Goal: Use online tool/utility: Utilize a website feature to perform a specific function

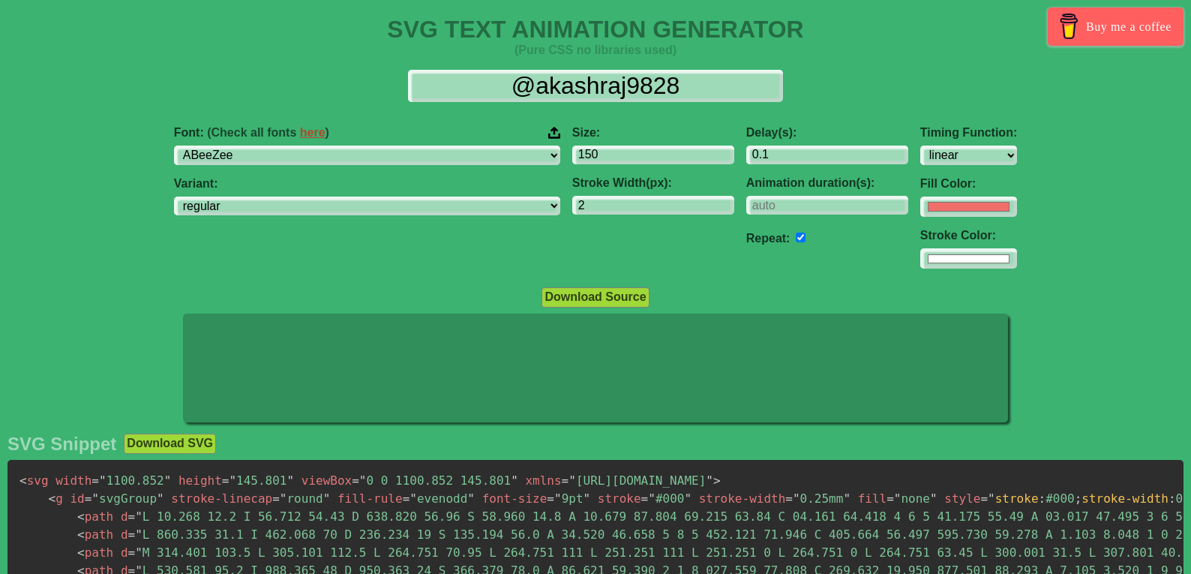
select select "linear"
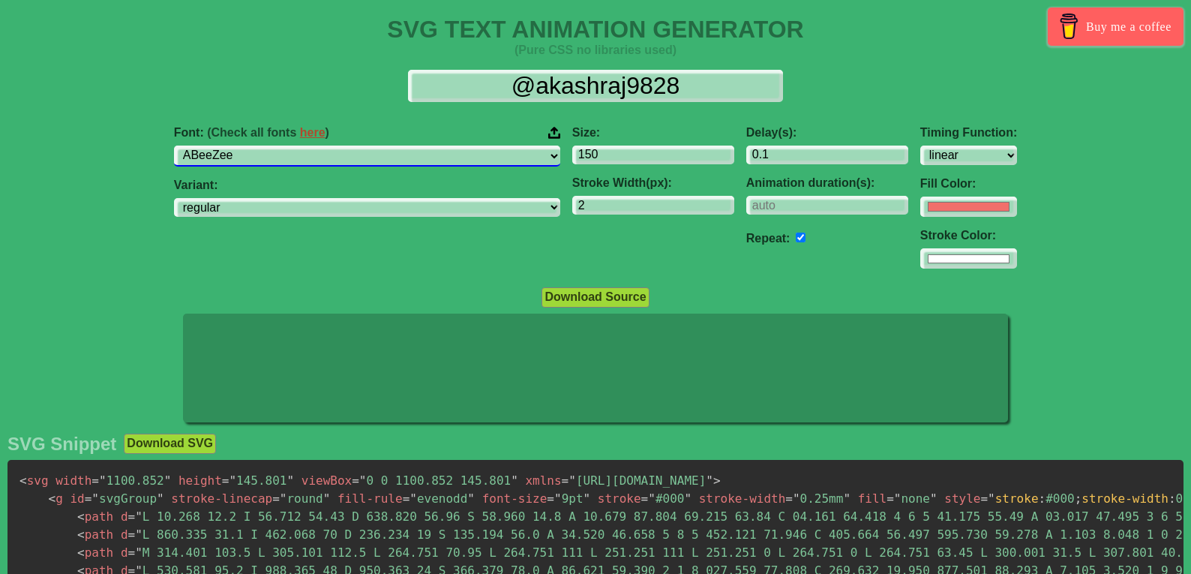
click at [408, 160] on select "ABeeZee [PERSON_NAME] Display AR One Sans [PERSON_NAME] Libre Aboreto Abril Fat…" at bounding box center [367, 155] width 386 height 20
click at [268, 145] on select "ABeeZee [PERSON_NAME] Display AR One Sans [PERSON_NAME] Libre Aboreto Abril Fat…" at bounding box center [367, 155] width 386 height 20
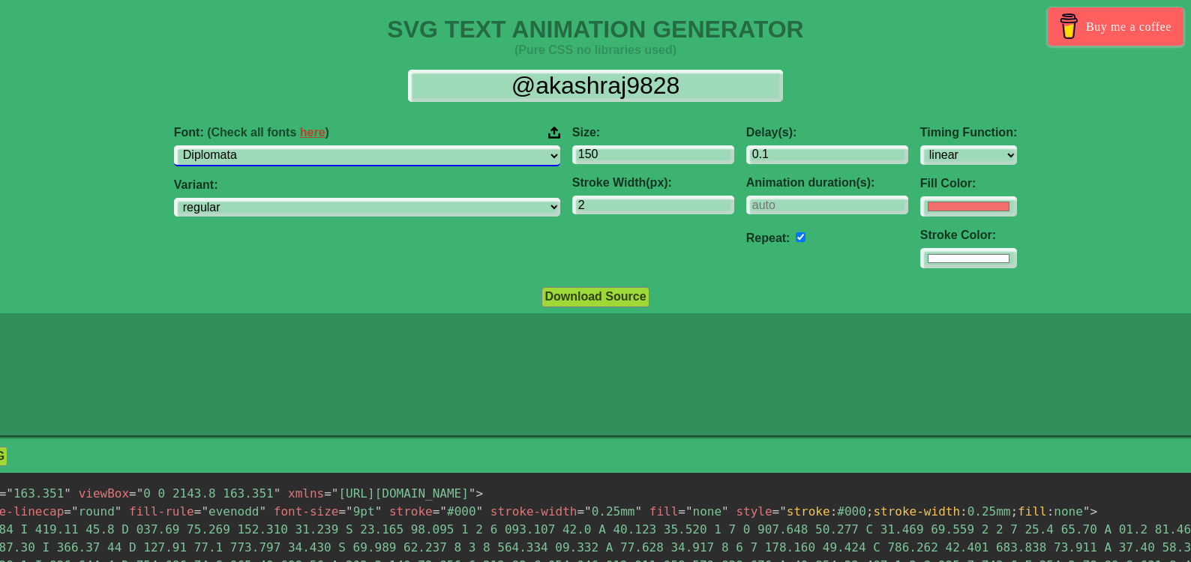
click at [370, 161] on select "ABeeZee [PERSON_NAME] Display AR One Sans [PERSON_NAME] Libre Aboreto Abril Fat…" at bounding box center [367, 155] width 386 height 20
select select "Dynalight"
click at [268, 145] on select "ABeeZee [PERSON_NAME] Display AR One Sans [PERSON_NAME] Libre Aboreto Abril Fat…" at bounding box center [367, 155] width 386 height 20
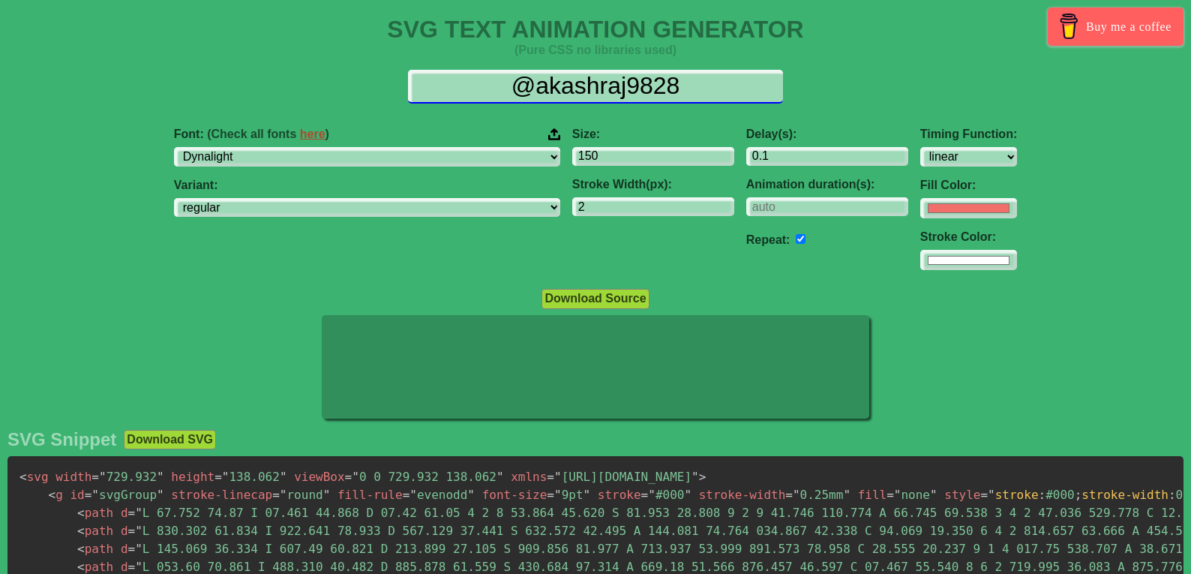
click at [600, 97] on input "@akashraj9828" at bounding box center [595, 87] width 375 height 34
paste input "HUMUNGUS"
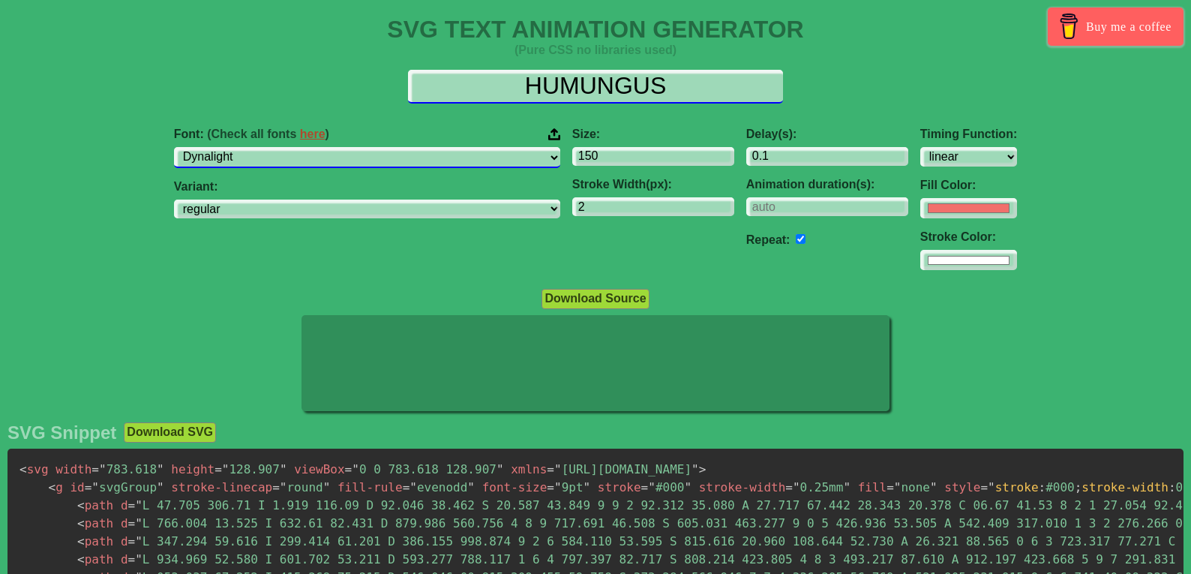
type input "HUMUNGUS"
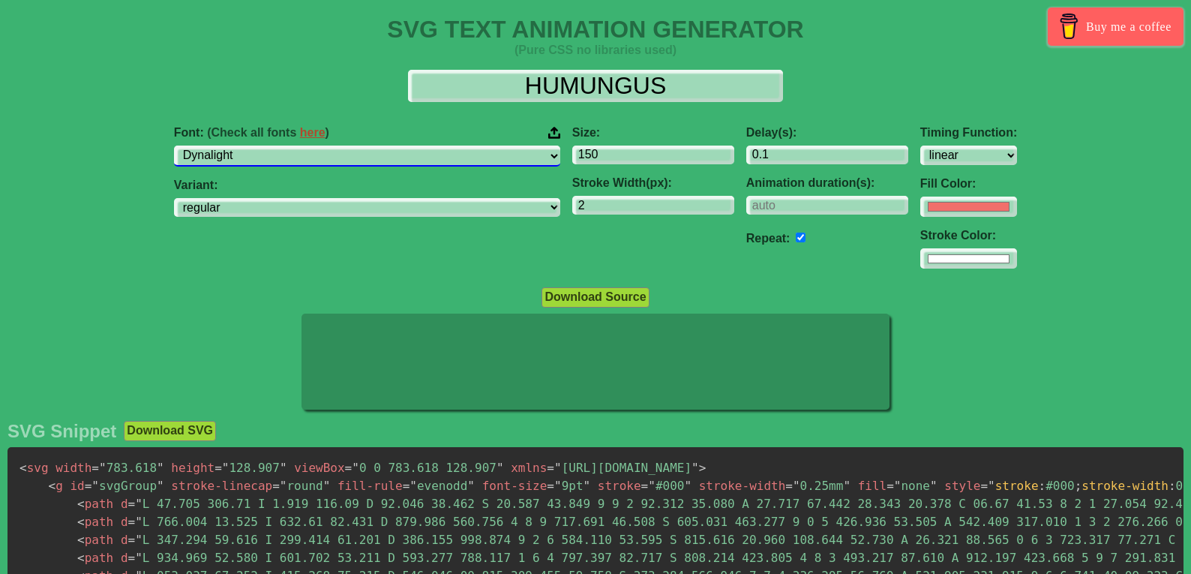
click at [408, 155] on select "ABeeZee [PERSON_NAME] Display AR One Sans [PERSON_NAME] Libre Aboreto Abril Fat…" at bounding box center [367, 155] width 386 height 20
click at [268, 145] on select "ABeeZee [PERSON_NAME] Display AR One Sans [PERSON_NAME] Libre Aboreto Abril Fat…" at bounding box center [367, 155] width 386 height 20
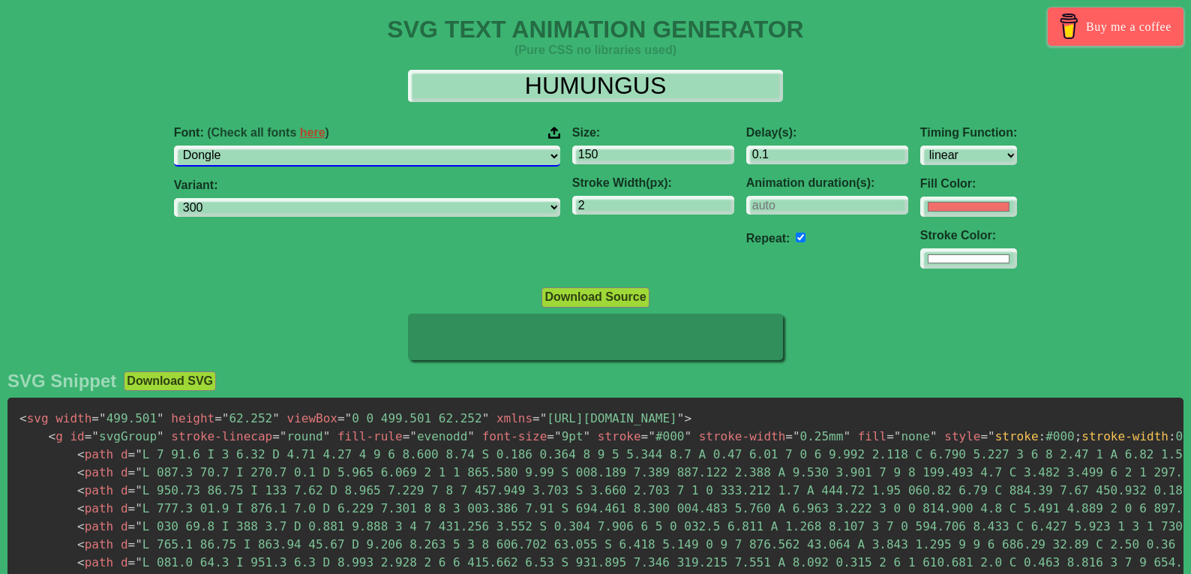
click at [455, 157] on select "ABeeZee [PERSON_NAME] Display AR One Sans [PERSON_NAME] Libre Aboreto Abril Fat…" at bounding box center [367, 155] width 386 height 20
select select "Edu SA Hand"
click at [268, 145] on select "ABeeZee [PERSON_NAME] Display AR One Sans [PERSON_NAME] Libre Aboreto Abril Fat…" at bounding box center [367, 155] width 386 height 20
select select "regular"
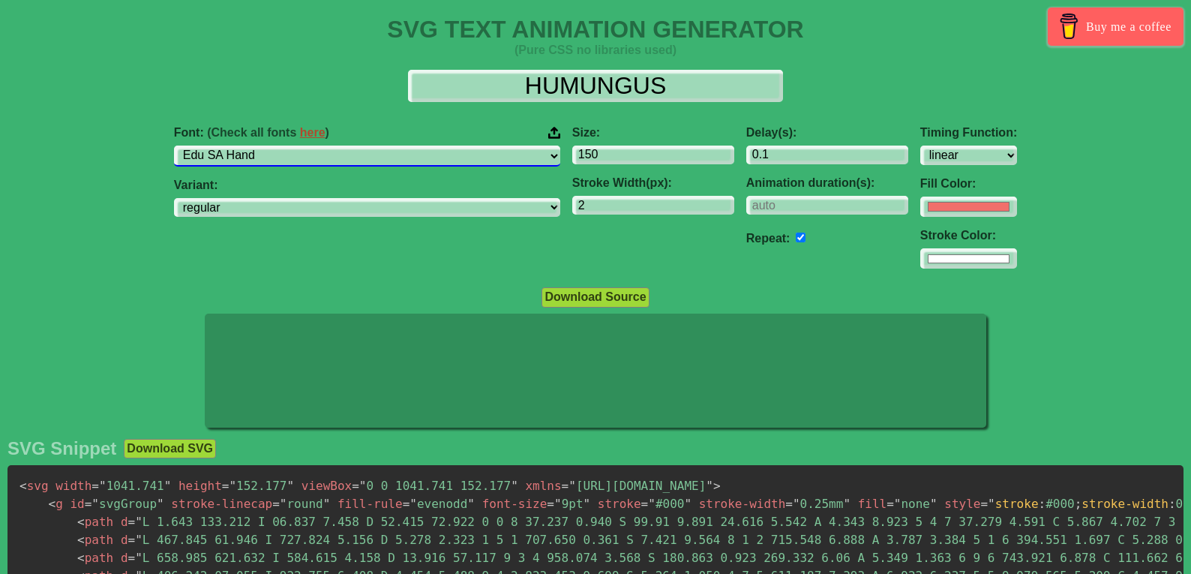
click at [435, 157] on select "ABeeZee [PERSON_NAME] Display AR One Sans [PERSON_NAME] Libre Aboreto Abril Fat…" at bounding box center [367, 155] width 386 height 20
click at [268, 145] on select "ABeeZee [PERSON_NAME] Display AR One Sans [PERSON_NAME] Libre Aboreto Abril Fat…" at bounding box center [367, 155] width 386 height 20
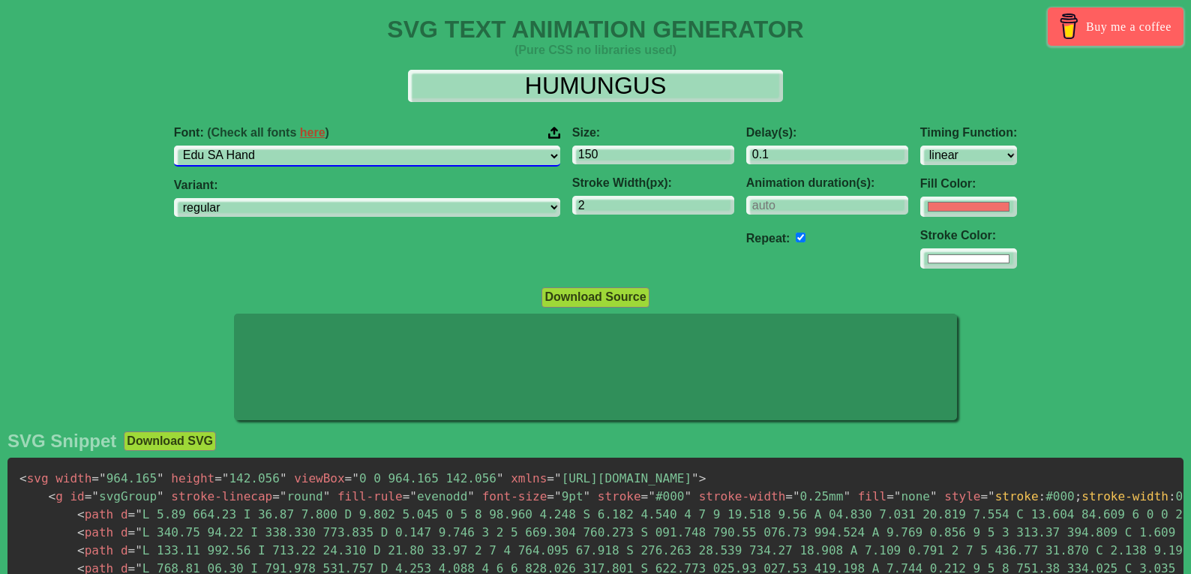
click at [467, 154] on select "ABeeZee [PERSON_NAME] Display AR One Sans [PERSON_NAME] Libre Aboreto Abril Fat…" at bounding box center [367, 155] width 386 height 20
select select "Eczar"
click at [268, 145] on select "ABeeZee [PERSON_NAME] Display AR One Sans [PERSON_NAME] Libre Aboreto Abril Fat…" at bounding box center [367, 155] width 386 height 20
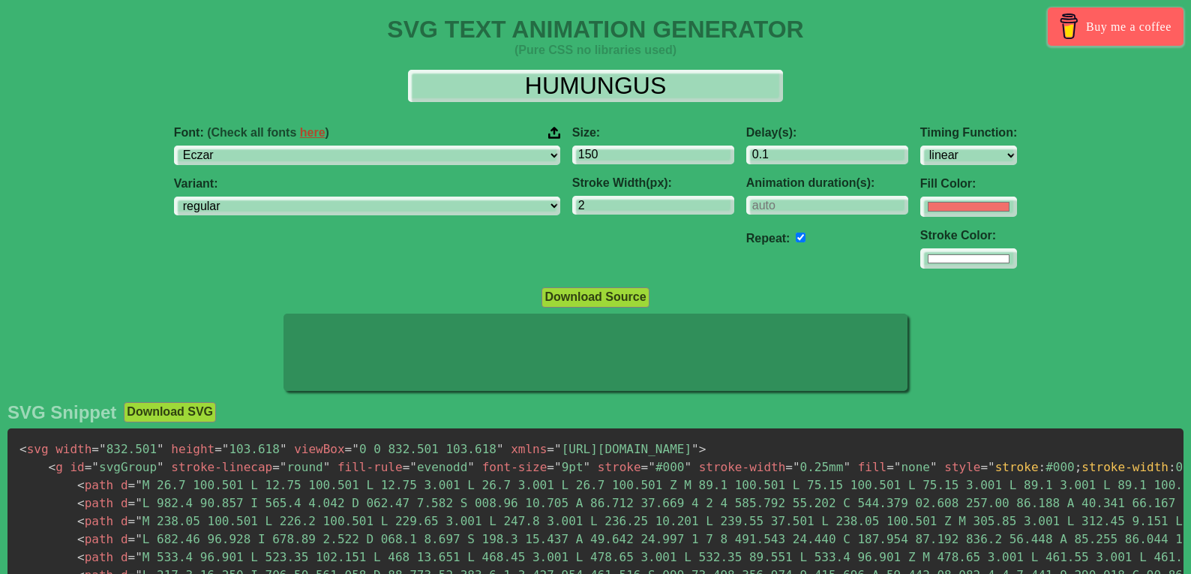
click at [325, 138] on link "here" at bounding box center [312, 132] width 25 height 13
